Goal: Use online tool/utility: Utilize a website feature to perform a specific function

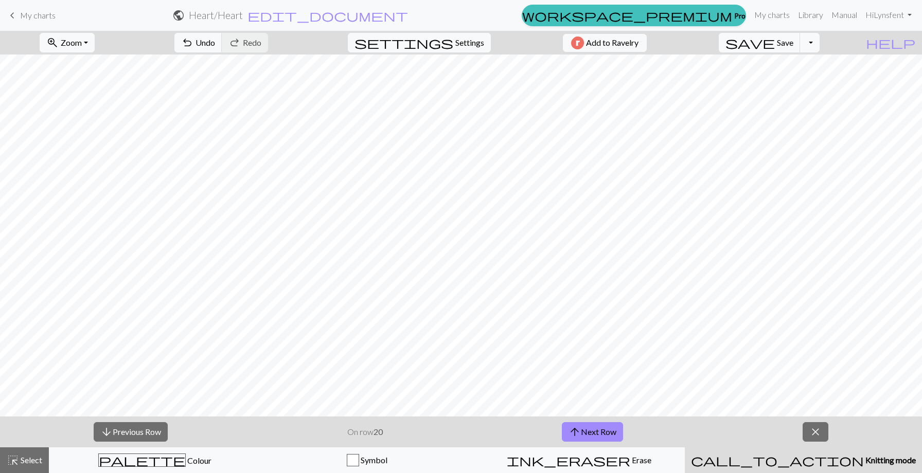
click at [124, 435] on button "arrow_downward Previous Row" at bounding box center [131, 432] width 74 height 20
click at [732, 461] on div "call_to_action Knitting mode Knitting mode" at bounding box center [803, 460] width 225 height 12
click at [723, 463] on div "call_to_action Knitting mode Knitting mode" at bounding box center [803, 460] width 225 height 12
click at [816, 435] on span "close" at bounding box center [815, 432] width 12 height 14
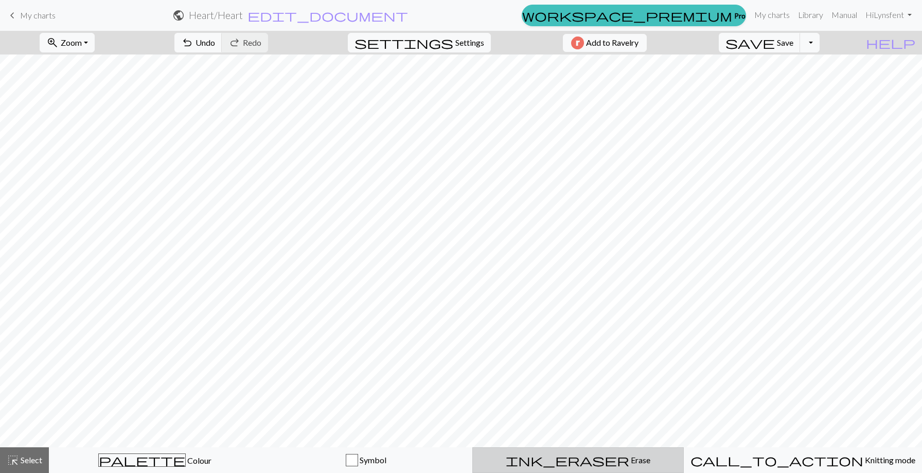
click at [579, 459] on span "ink_eraser" at bounding box center [567, 460] width 123 height 14
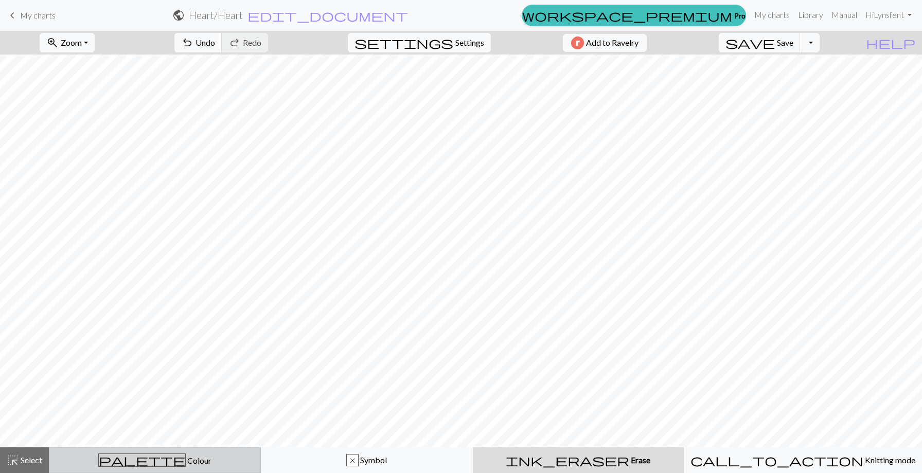
click at [186, 457] on span "Colour" at bounding box center [199, 461] width 26 height 10
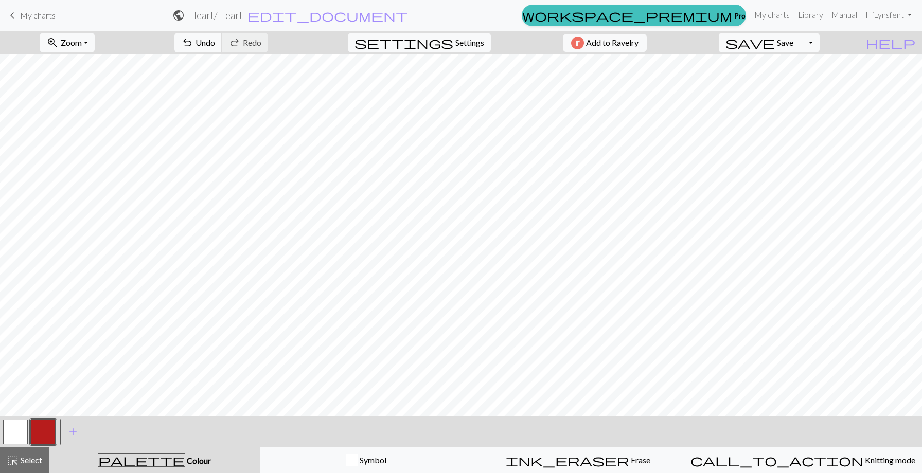
click at [16, 438] on button "button" at bounding box center [15, 432] width 25 height 25
click at [46, 431] on button "button" at bounding box center [43, 432] width 25 height 25
click at [7, 428] on button "button" at bounding box center [15, 432] width 25 height 25
click at [40, 432] on button "button" at bounding box center [43, 432] width 25 height 25
click at [15, 433] on button "button" at bounding box center [15, 432] width 25 height 25
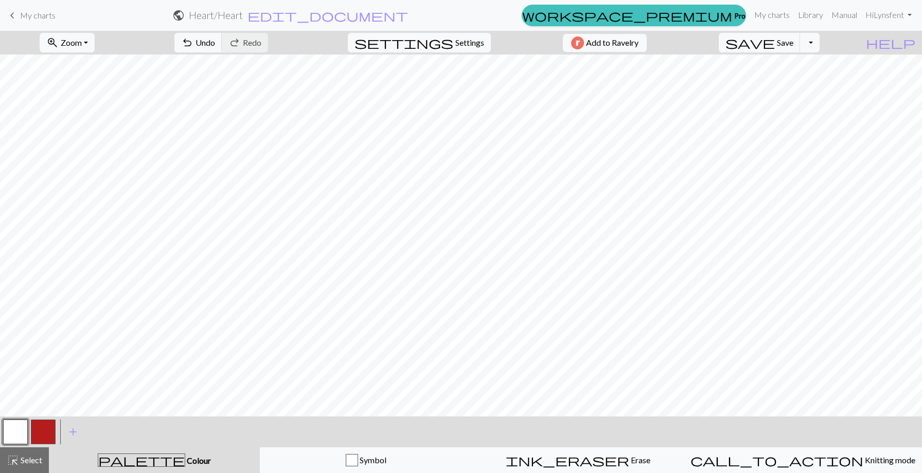
click at [21, 431] on button "button" at bounding box center [15, 432] width 25 height 25
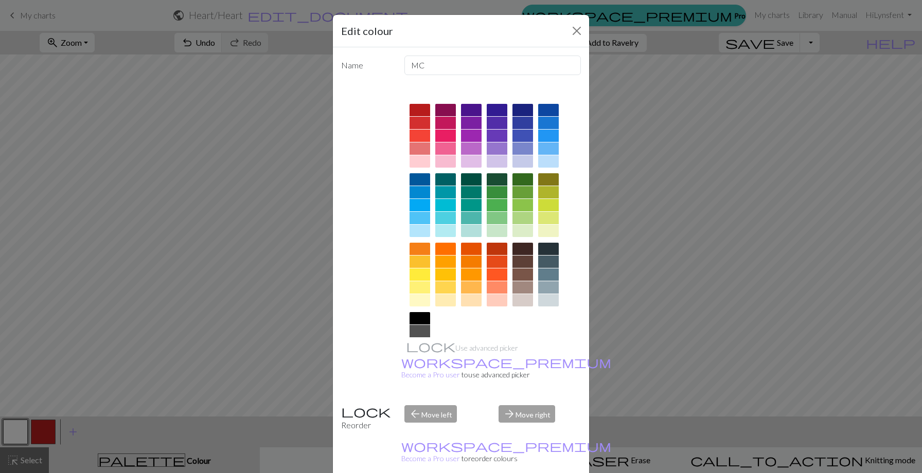
click at [226, 294] on div "Edit colour Name MC Use advanced picker workspace_premium Become a Pro user to …" at bounding box center [461, 236] width 922 height 473
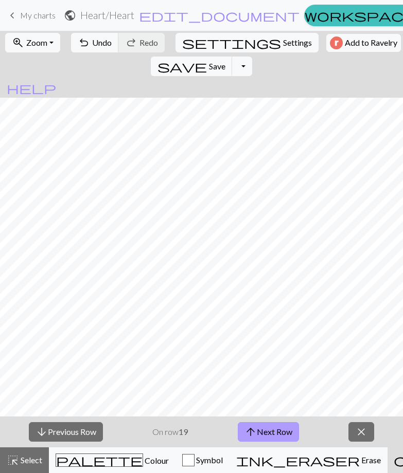
click at [284, 430] on button "arrow_upward Next Row" at bounding box center [268, 432] width 61 height 20
